Goal: Task Accomplishment & Management: Manage account settings

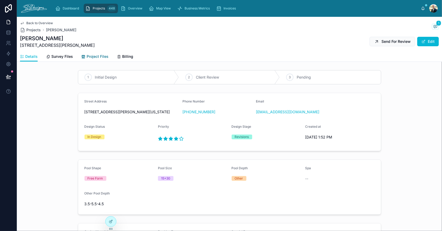
click at [97, 57] on span "Project Files" at bounding box center [98, 56] width 22 height 5
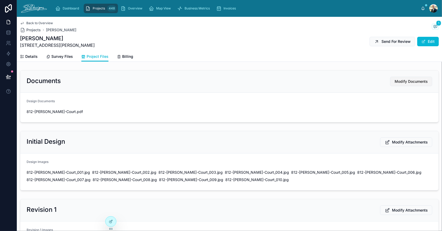
click at [407, 79] on span "Modify Documents" at bounding box center [410, 81] width 33 height 5
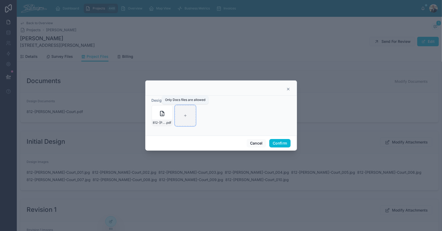
click at [186, 113] on div at bounding box center [185, 115] width 21 height 21
type input "**********"
click at [284, 142] on button "Confirm" at bounding box center [279, 143] width 21 height 8
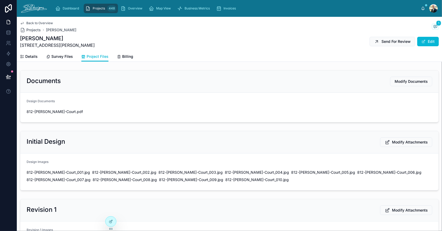
scroll to position [105, 0]
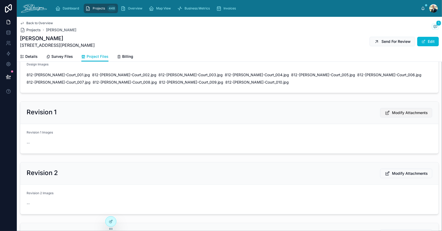
click at [392, 108] on button "Modify Attachments" at bounding box center [406, 112] width 52 height 9
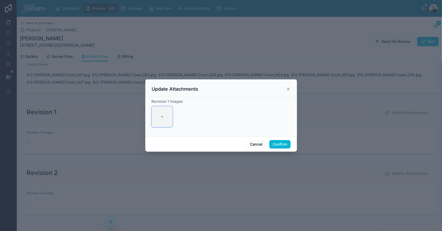
click at [165, 117] on div at bounding box center [161, 116] width 21 height 21
type input "**********"
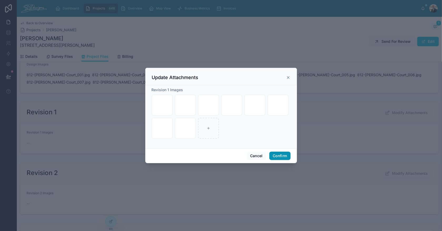
click at [281, 157] on button "Confirm" at bounding box center [279, 156] width 21 height 8
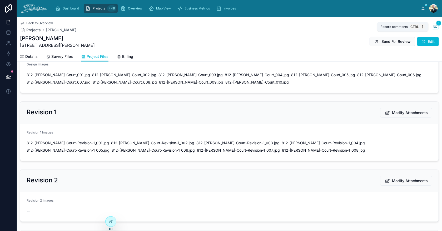
click at [434, 26] on icon at bounding box center [434, 26] width 1 height 0
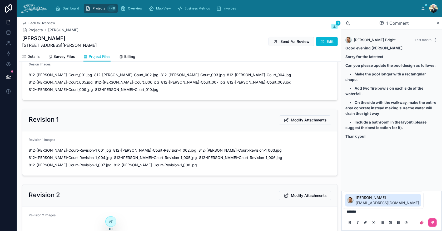
click at [362, 201] on span "[EMAIL_ADDRESS][DOMAIN_NAME]" at bounding box center [386, 202] width 63 height 5
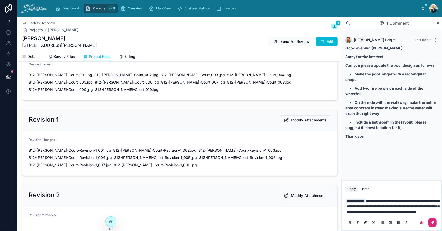
click at [432, 224] on icon at bounding box center [432, 222] width 3 height 3
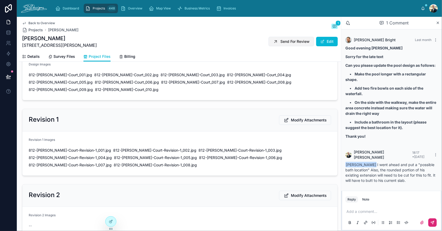
click at [289, 43] on span "Send For Review" at bounding box center [294, 41] width 29 height 5
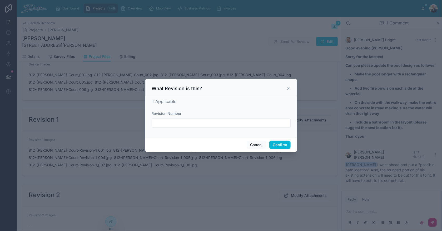
click at [225, 124] on input "text" at bounding box center [221, 122] width 138 height 7
type input "**********"
click at [273, 145] on button "Confirm" at bounding box center [279, 145] width 21 height 8
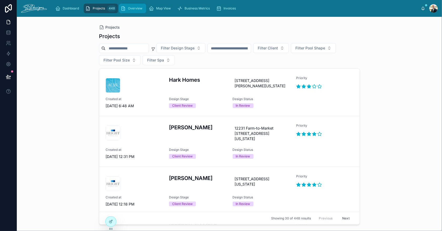
click at [131, 6] on span "Overview" at bounding box center [135, 8] width 14 height 4
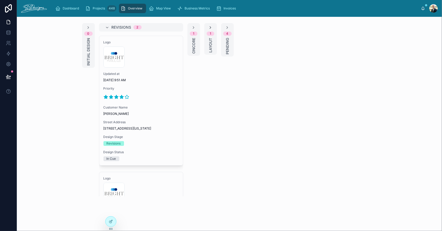
click at [208, 27] on icon at bounding box center [210, 28] width 4 height 4
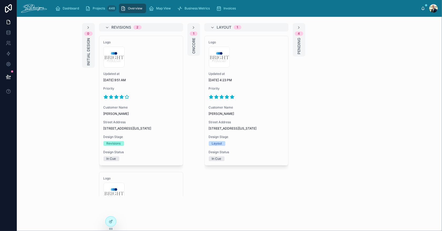
click at [259, 103] on div "Logo 300x300-logo .jpg Updated at [DATE] 4:23 PM Priority Customer Name [PERSON…" at bounding box center [246, 100] width 84 height 129
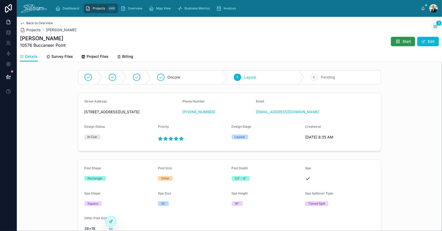
click at [395, 39] on div "Dashboard Projects 448 Overview Map View Business Metrics Invoices [PERSON_NAME…" at bounding box center [229, 115] width 425 height 231
click at [395, 42] on icon at bounding box center [397, 41] width 5 height 5
